Goal: Task Accomplishment & Management: Complete application form

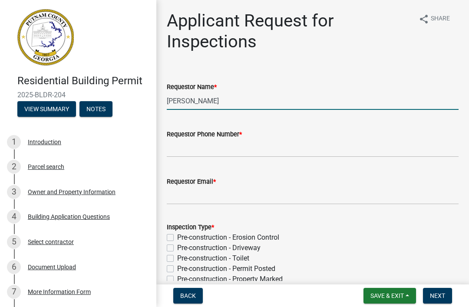
click at [305, 100] on input "[PERSON_NAME]" at bounding box center [313, 101] width 292 height 18
type input "M"
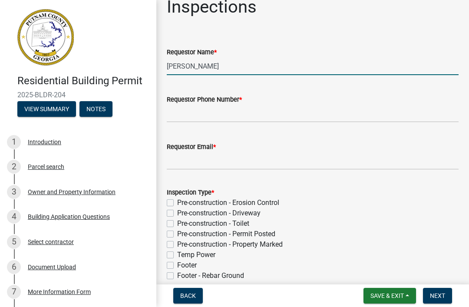
scroll to position [37, 0]
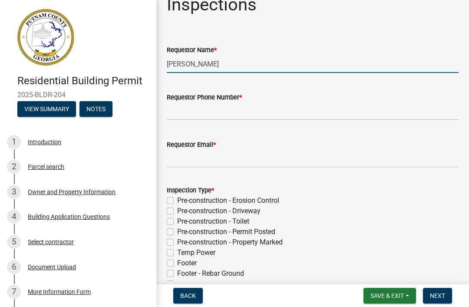
type input "[PERSON_NAME]"
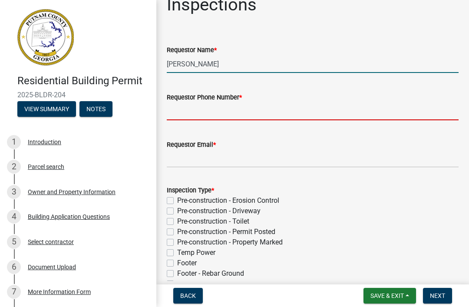
click at [322, 109] on input "Requestor Phone Number *" at bounding box center [313, 112] width 292 height 18
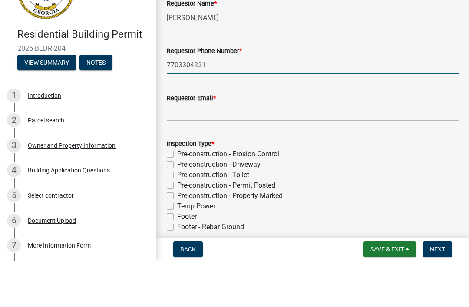
type input "7703304221"
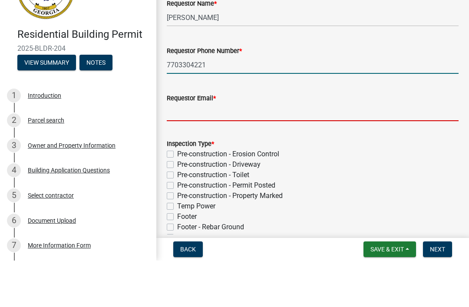
click at [333, 150] on input "Requestor Email *" at bounding box center [313, 159] width 292 height 18
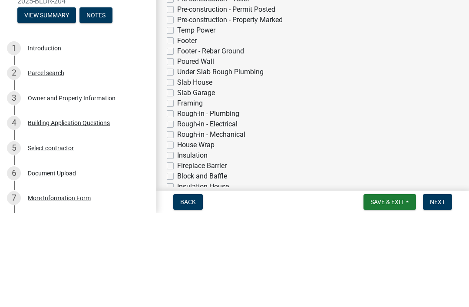
scroll to position [172, 0]
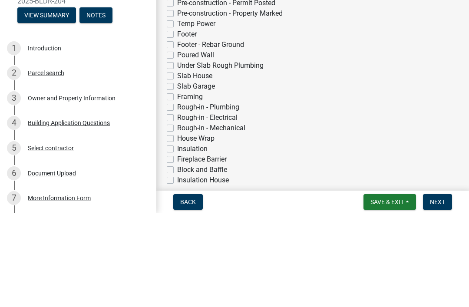
type input "[EMAIL_ADDRESS][DOMAIN_NAME]"
click at [199, 165] on label "Slab House" at bounding box center [194, 170] width 35 height 10
click at [183, 165] on input "Slab House" at bounding box center [180, 168] width 6 height 6
checkbox input "true"
checkbox input "false"
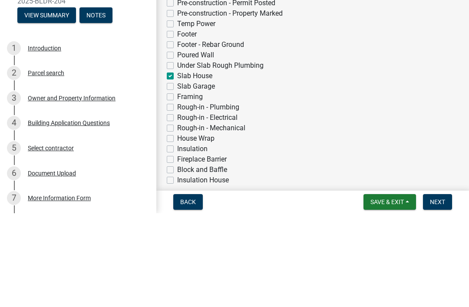
checkbox input "false"
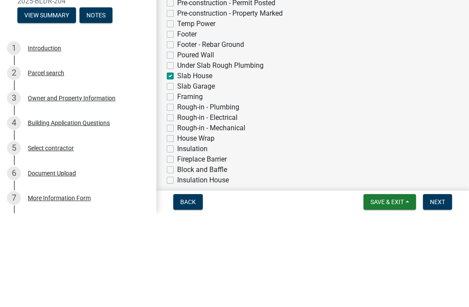
checkbox input "false"
checkbox input "true"
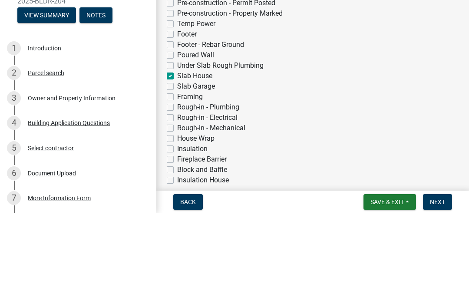
checkbox input "false"
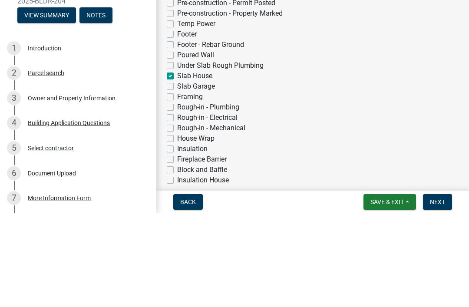
checkbox input "false"
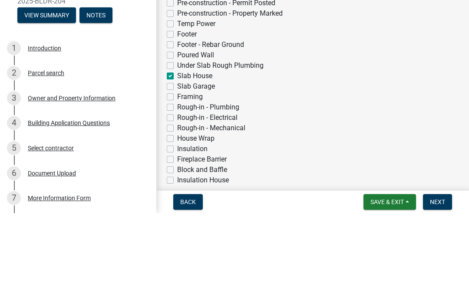
checkbox input "false"
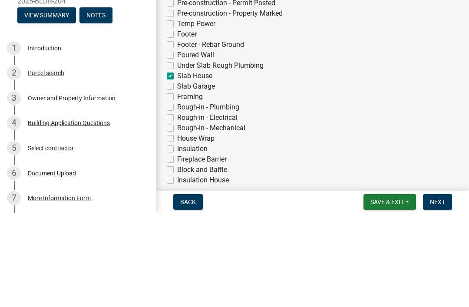
checkbox input "false"
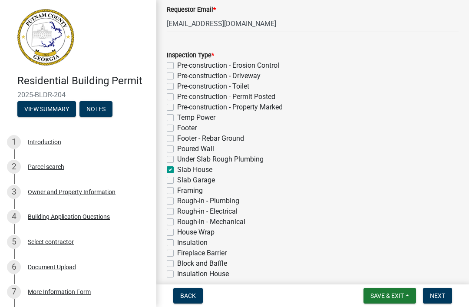
click at [204, 175] on label "Slab Garage" at bounding box center [196, 180] width 38 height 10
click at [183, 175] on input "Slab Garage" at bounding box center [180, 178] width 6 height 6
checkbox input "true"
checkbox input "false"
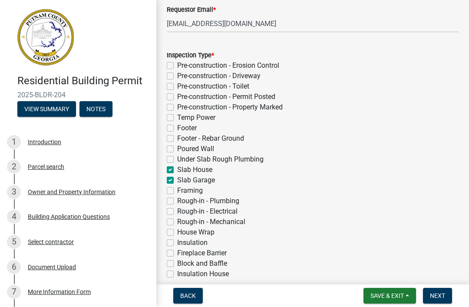
checkbox input "false"
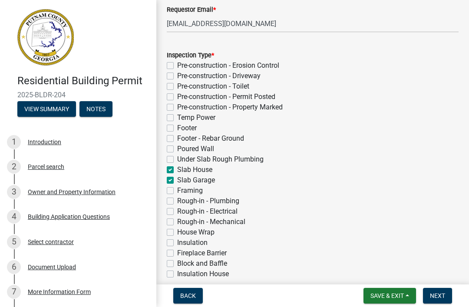
checkbox input "false"
checkbox input "true"
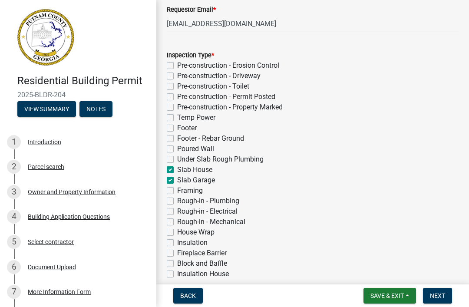
checkbox input "false"
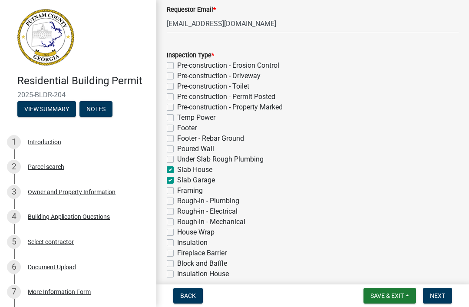
checkbox input "false"
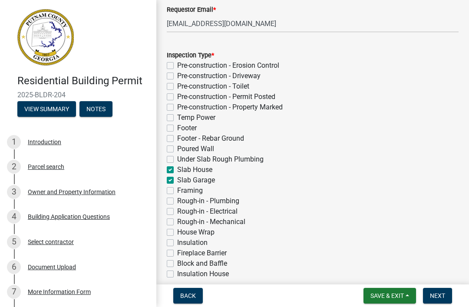
checkbox input "false"
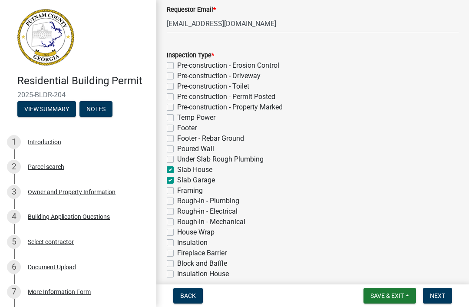
checkbox input "false"
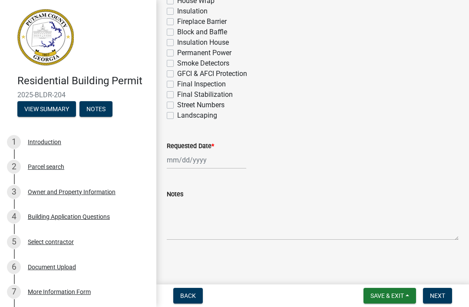
scroll to position [404, 0]
click at [210, 163] on div at bounding box center [207, 160] width 80 height 18
select select "9"
select select "2025"
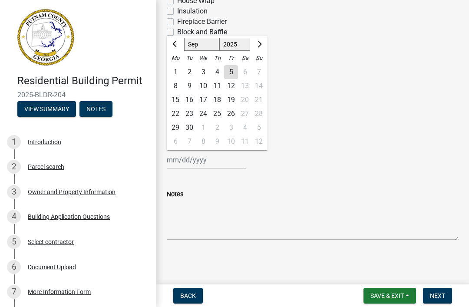
click at [176, 86] on div "8" at bounding box center [176, 86] width 14 height 14
type input "[DATE]"
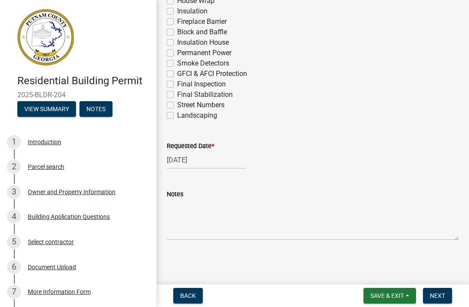
click at [436, 302] on button "Next" at bounding box center [437, 296] width 29 height 16
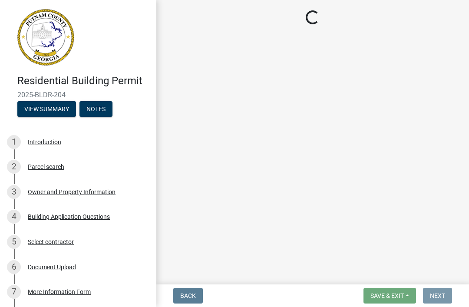
scroll to position [0, 0]
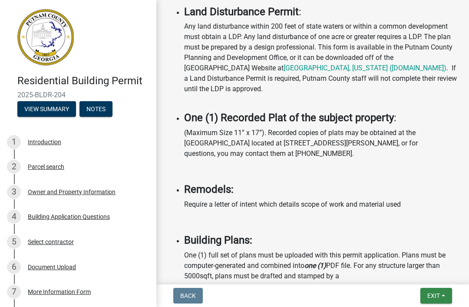
click at [440, 303] on button "Exit" at bounding box center [437, 296] width 32 height 16
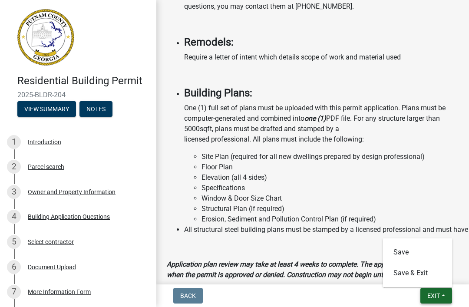
scroll to position [1031, 0]
click at [415, 275] on button "Save & Exit" at bounding box center [418, 273] width 70 height 21
